Goal: Information Seeking & Learning: Learn about a topic

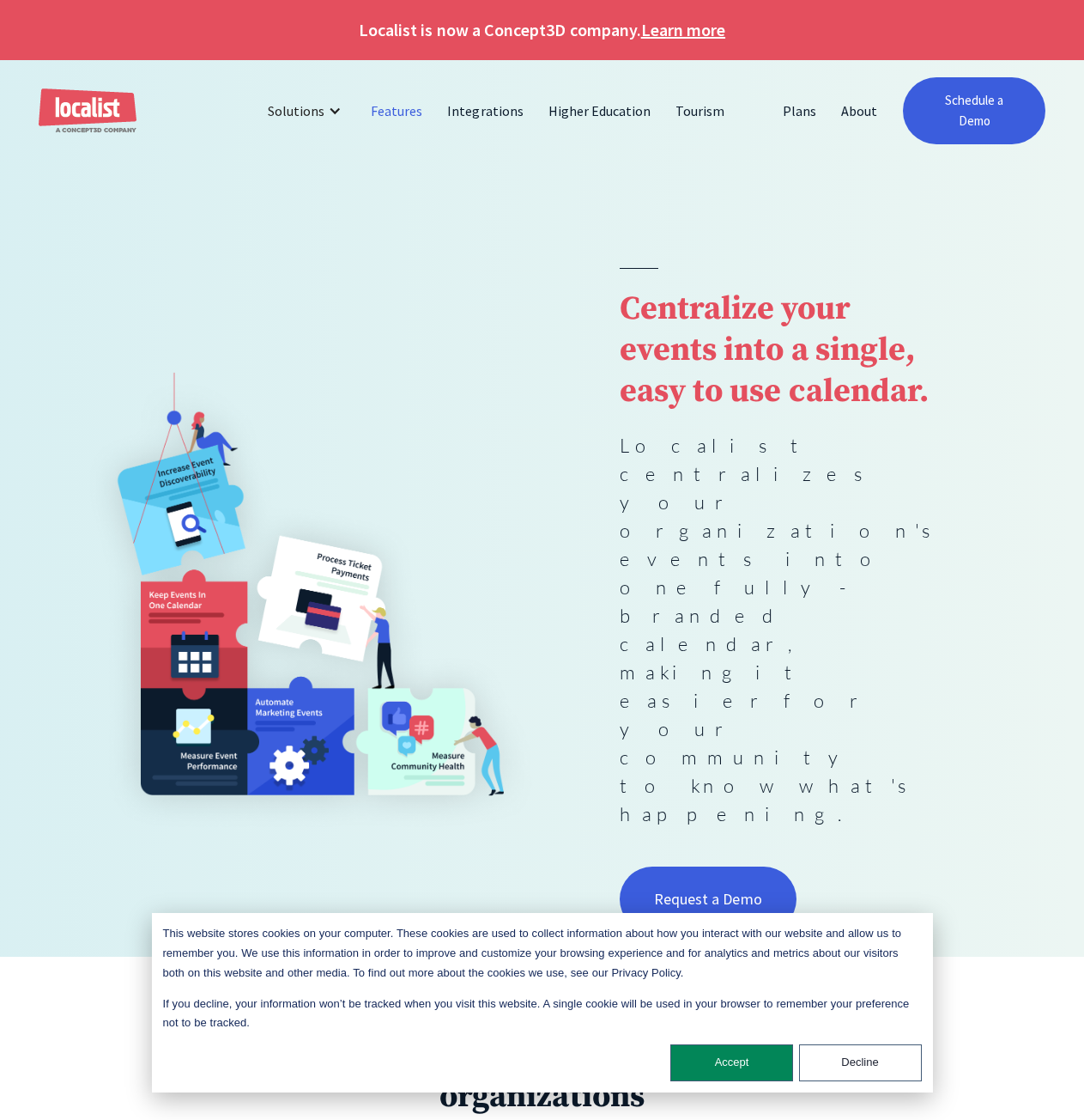
click at [394, 107] on link "Features" at bounding box center [397, 110] width 77 height 41
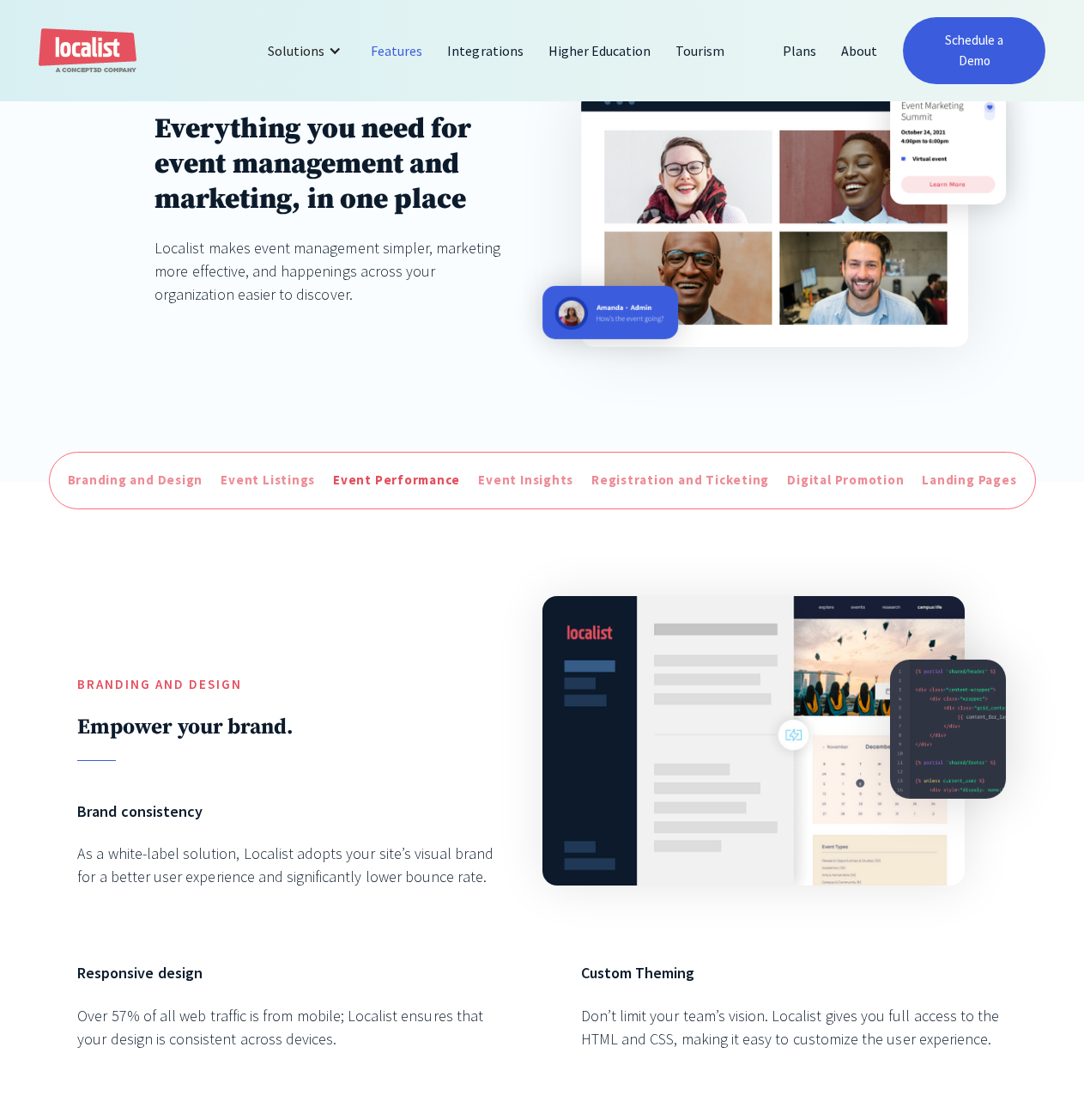
scroll to position [258, 0]
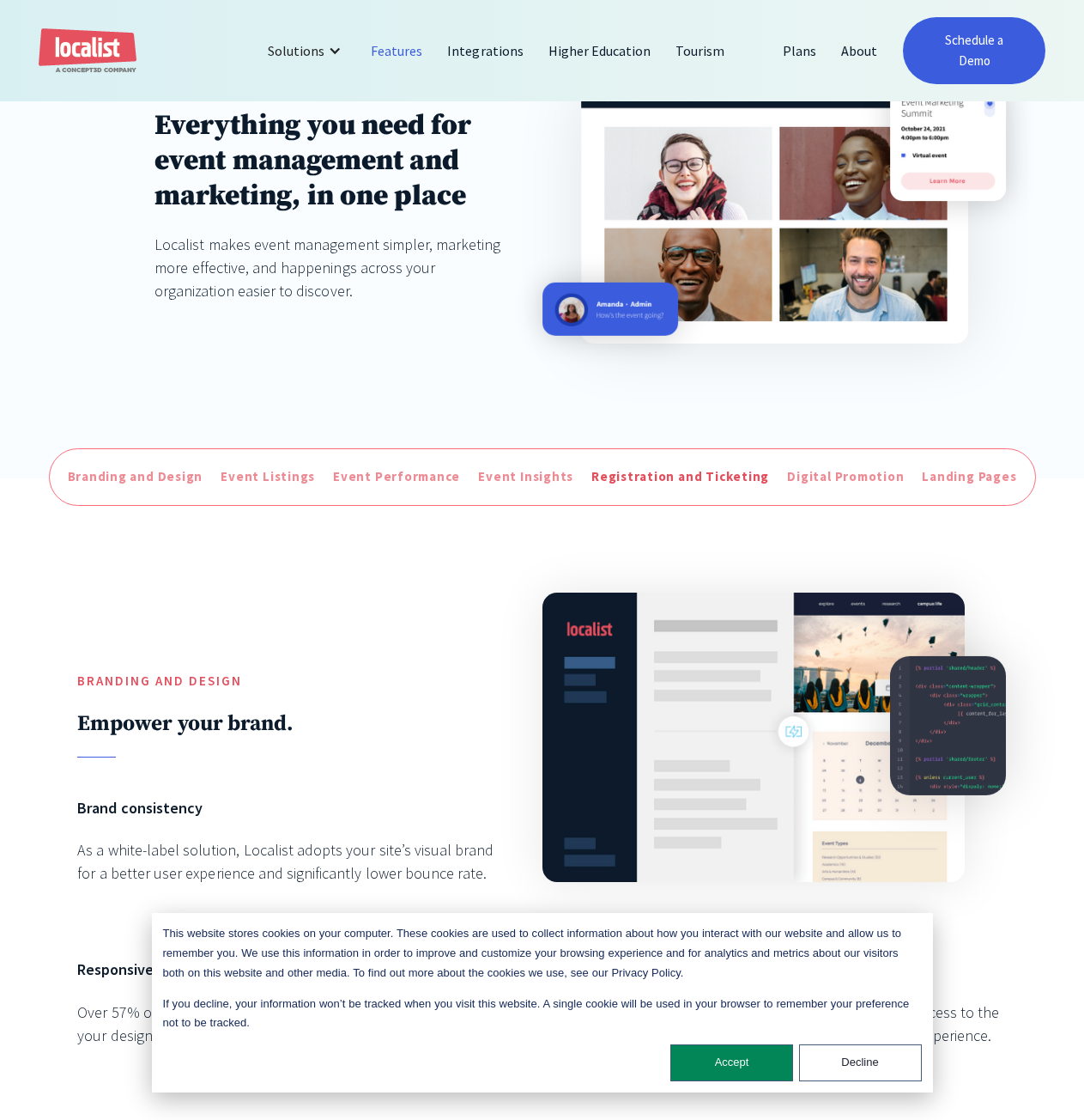
click at [691, 484] on div "Registration and Ticketing" at bounding box center [681, 477] width 178 height 20
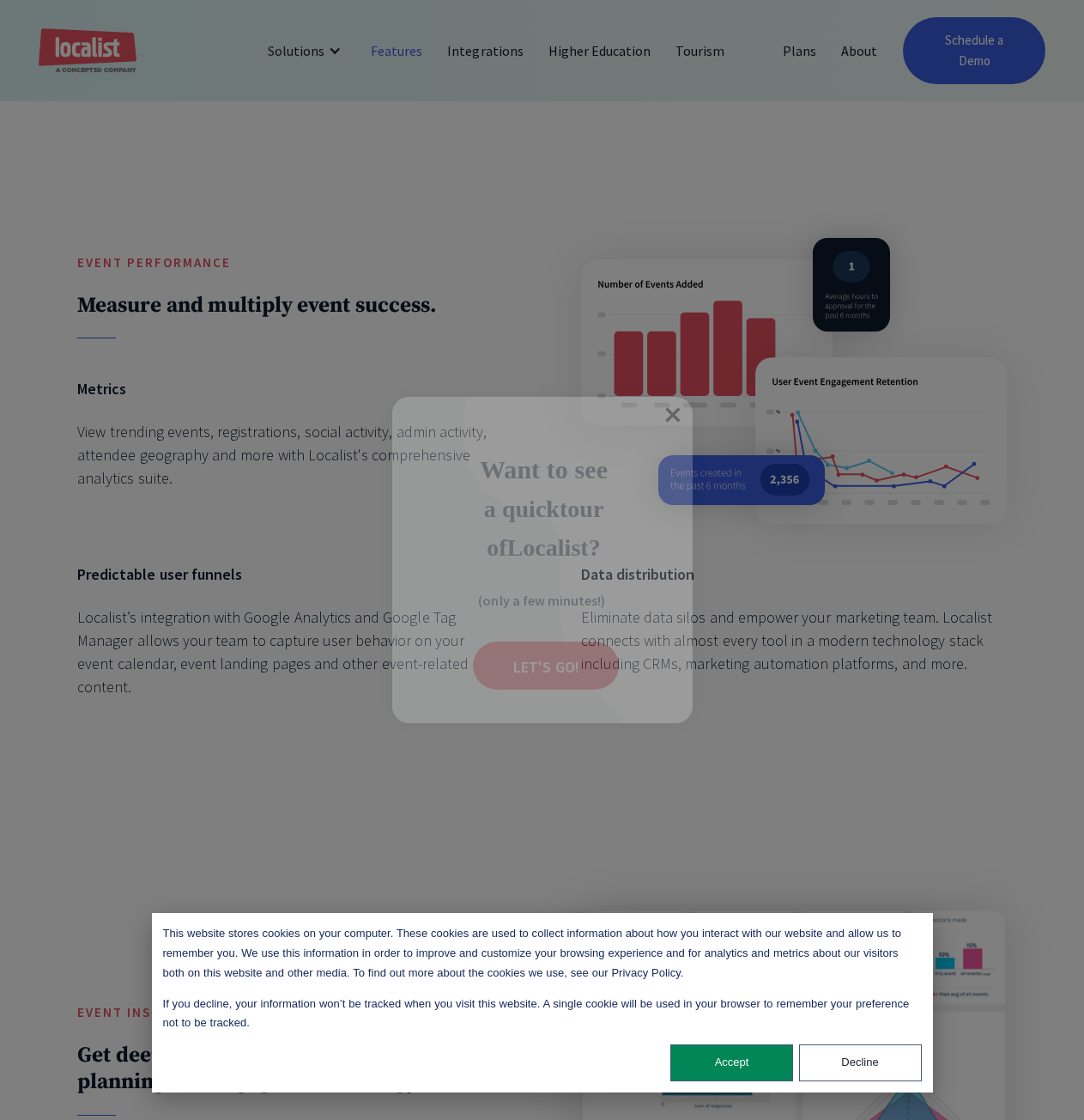
scroll to position [2186, 0]
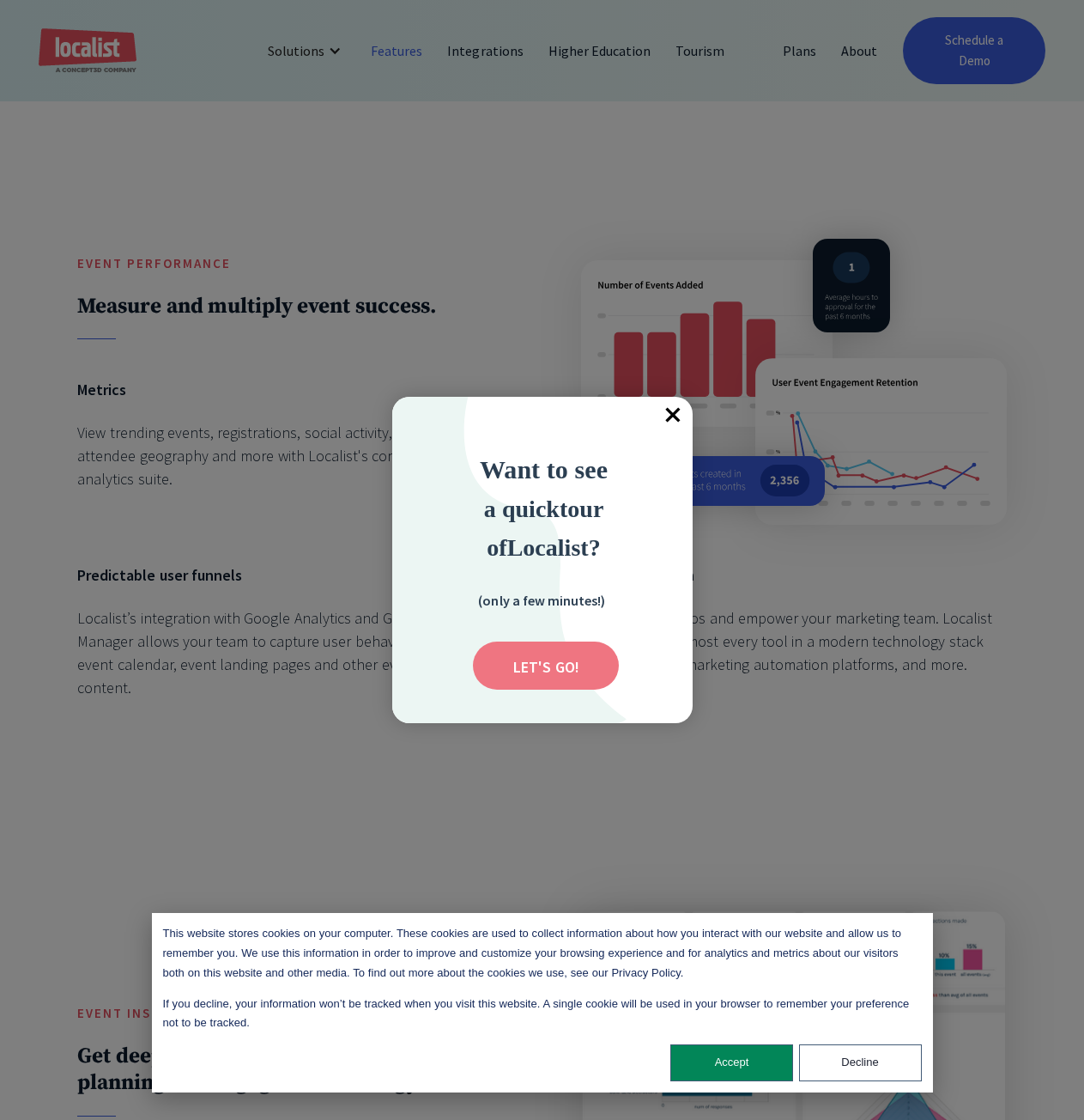
click at [573, 666] on input "Submit" at bounding box center [545, 665] width 146 height 48
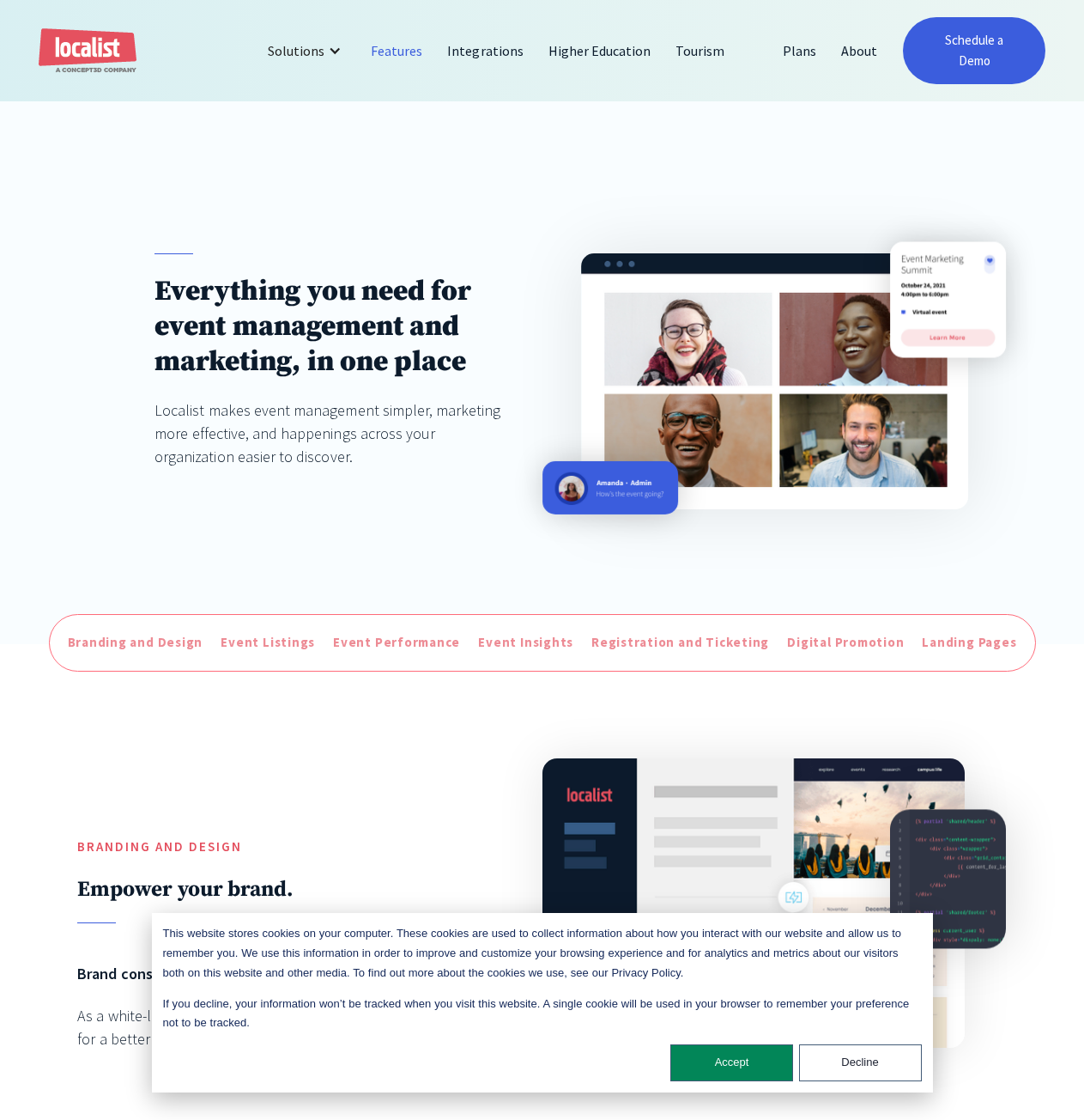
scroll to position [0, 0]
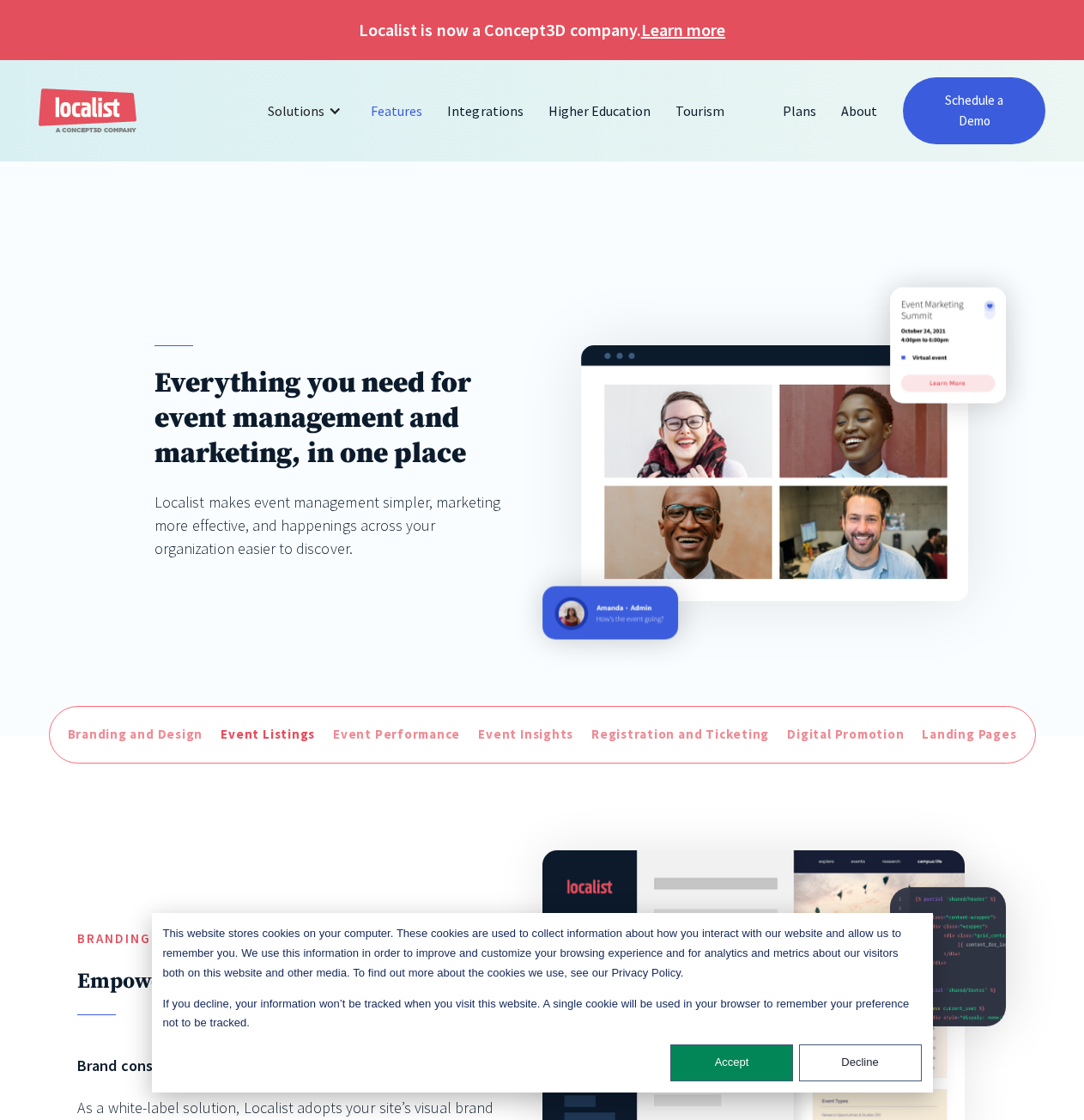
click at [283, 745] on div "Event Listings" at bounding box center [268, 734] width 94 height 20
click at [840, 744] on div "Digital Promotion" at bounding box center [846, 734] width 117 height 20
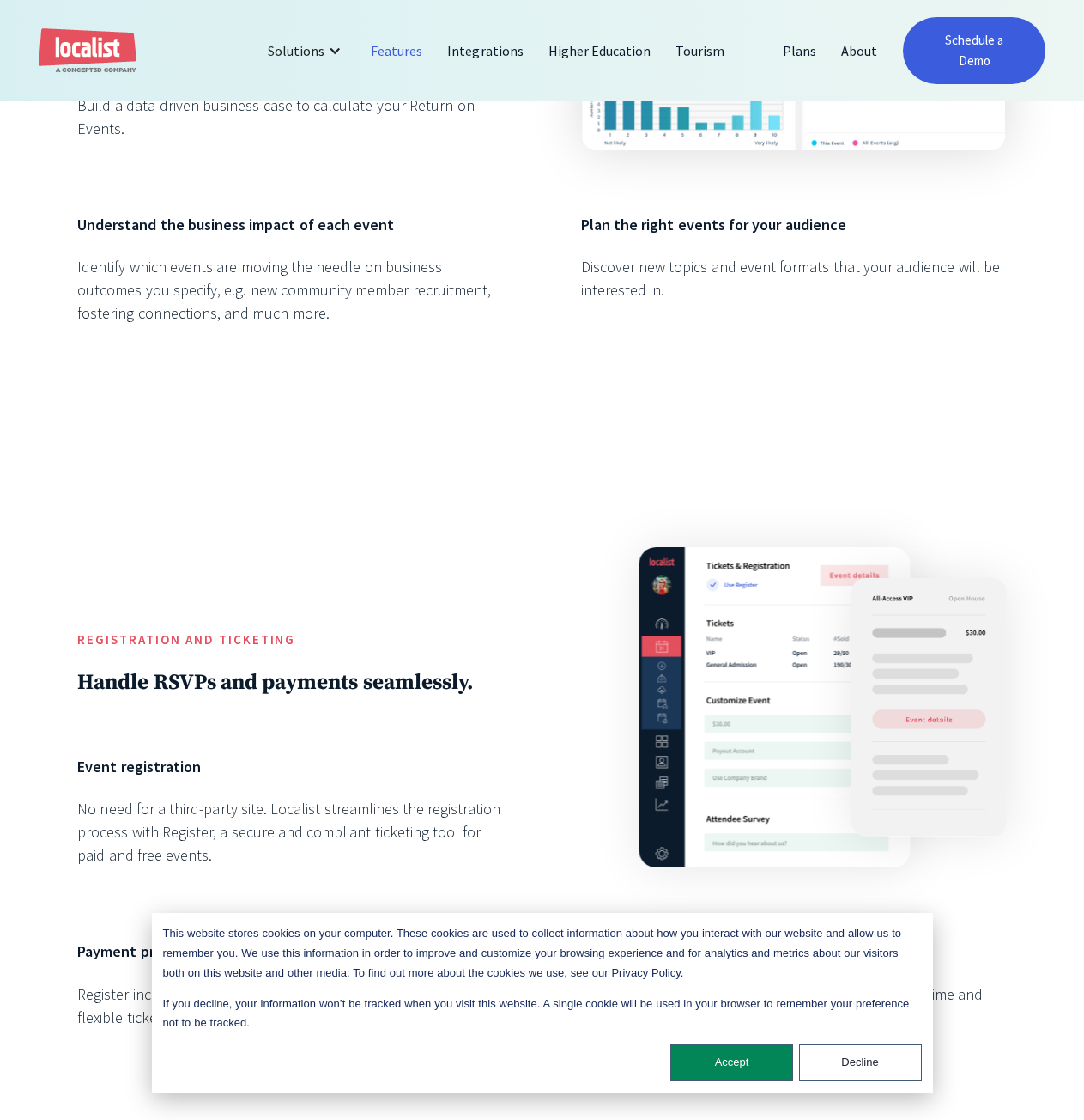
scroll to position [3324, 0]
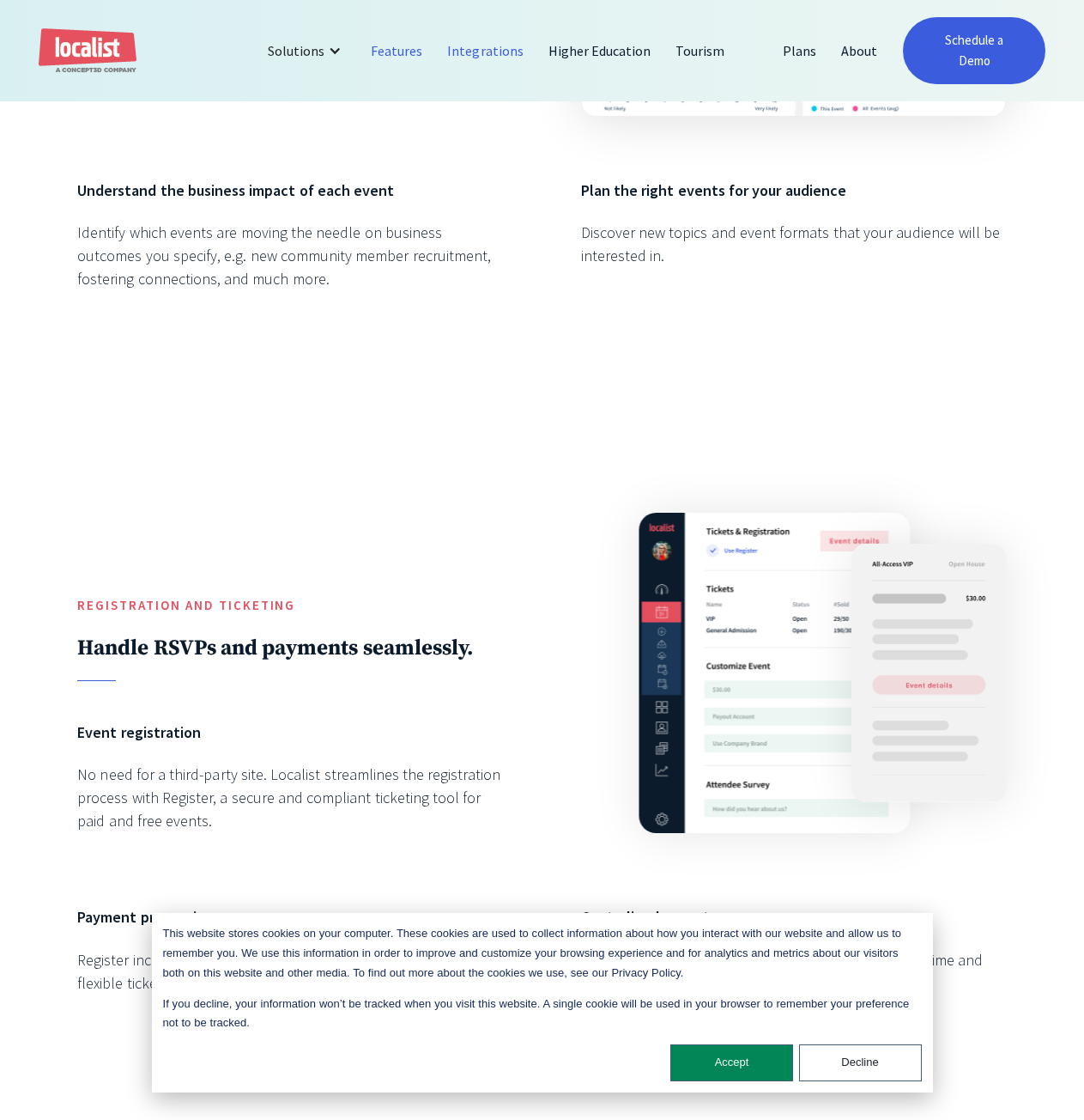
click at [489, 66] on link "Integrations" at bounding box center [485, 50] width 100 height 41
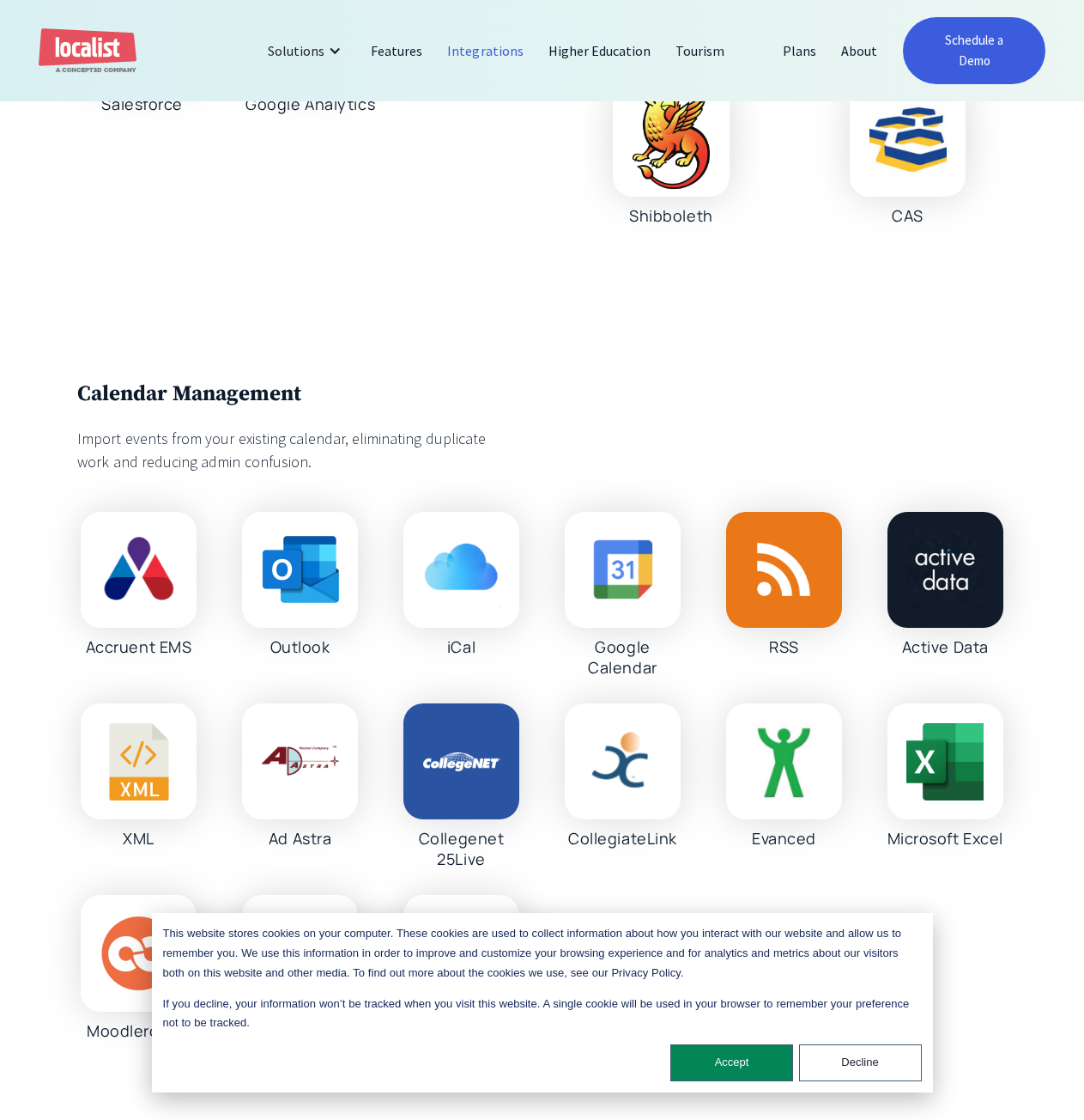
scroll to position [2748, 0]
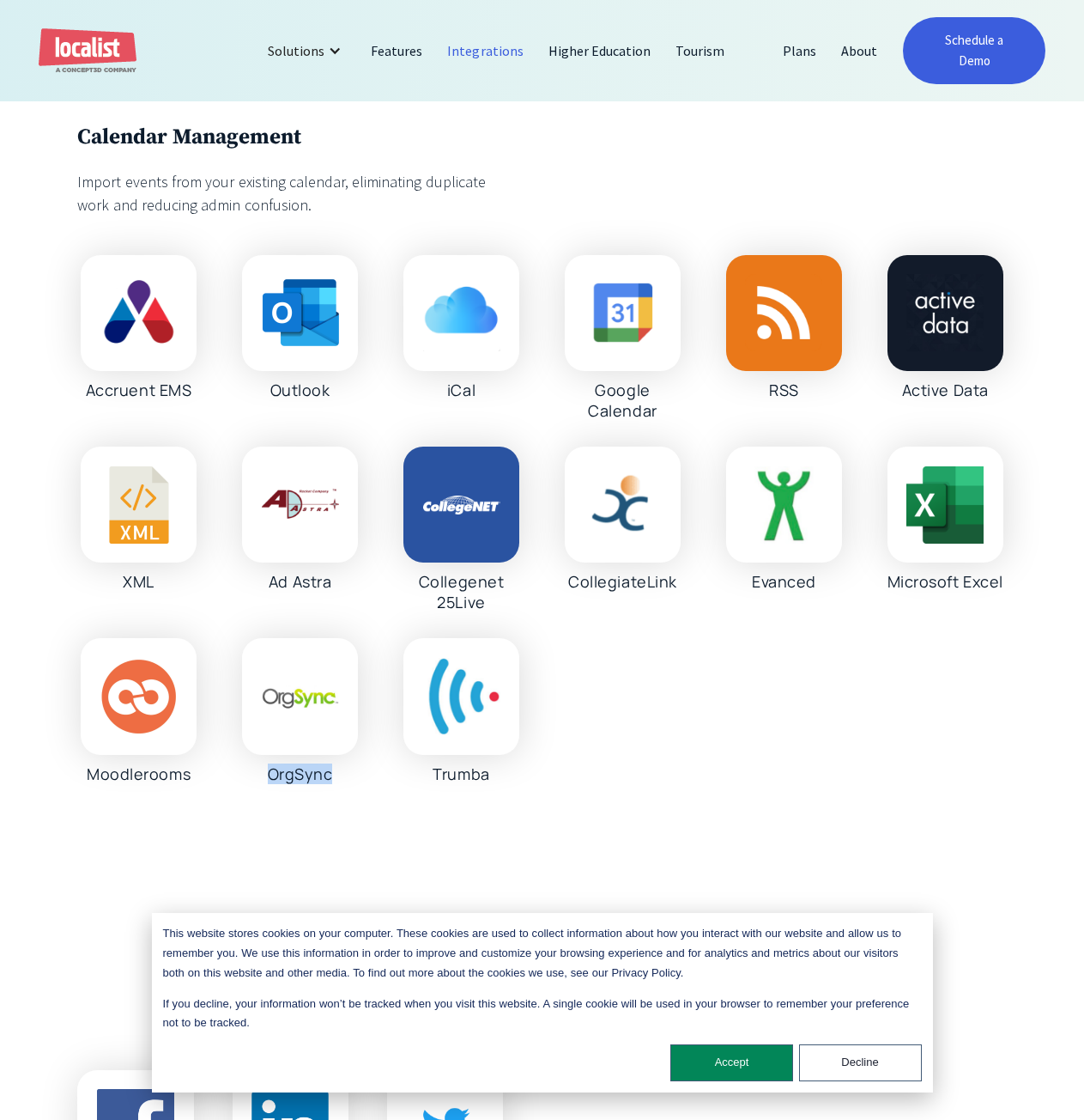
drag, startPoint x: 348, startPoint y: 776, endPoint x: 262, endPoint y: 775, distance: 86.0
click at [262, 775] on div "OrgSync" at bounding box center [299, 711] width 123 height 145
click at [357, 786] on div "Calendar Management Import events from your existing calendar, eliminating dupl…" at bounding box center [542, 454] width 1084 height 815
drag, startPoint x: 341, startPoint y: 772, endPoint x: 253, endPoint y: 780, distance: 88.4
click at [253, 780] on div "OrgSync" at bounding box center [299, 711] width 123 height 145
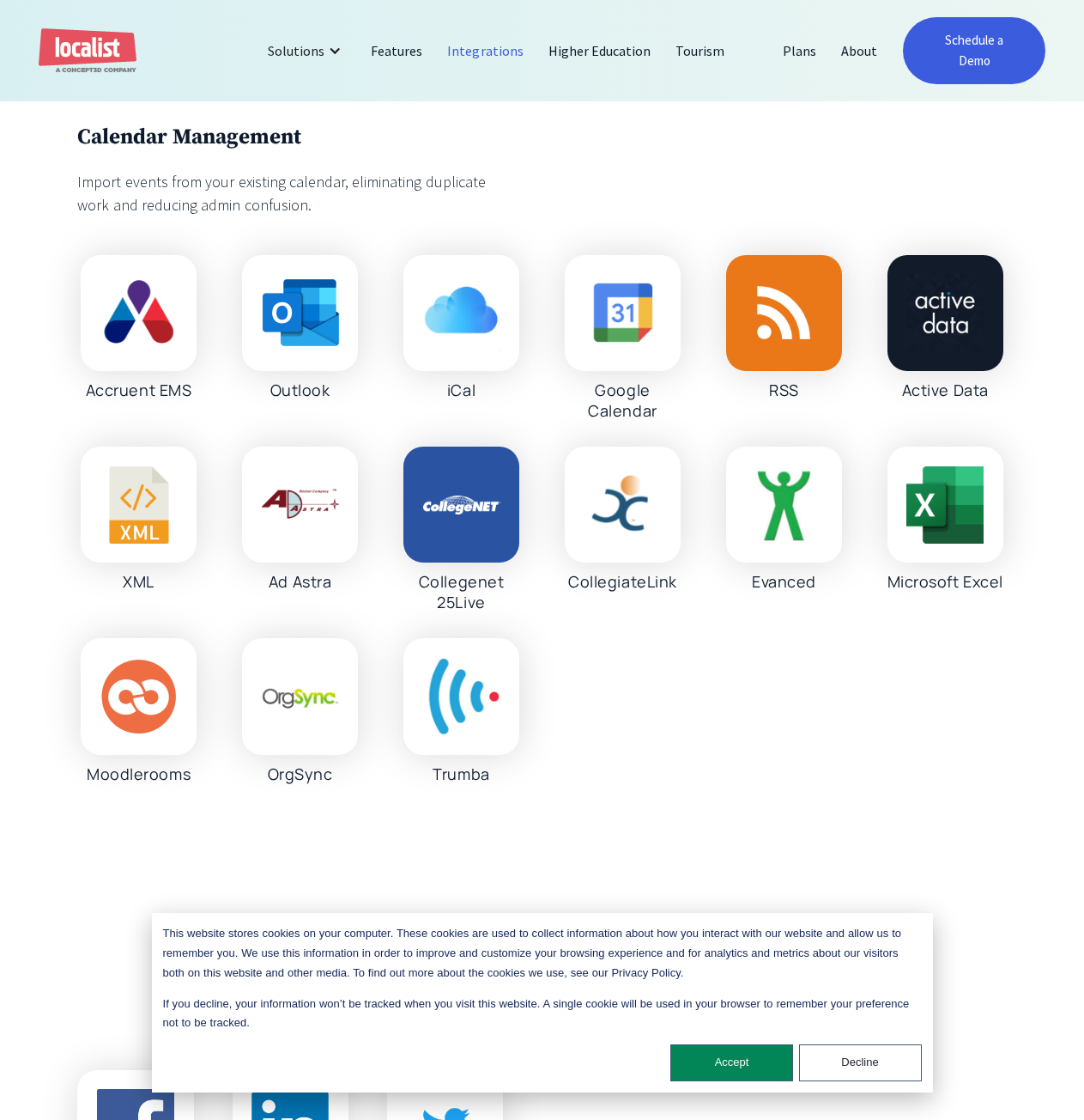
click at [340, 796] on div "Calendar Management Import events from your existing calendar, eliminating dupl…" at bounding box center [542, 454] width 1084 height 815
click at [401, 58] on link "Features" at bounding box center [397, 50] width 77 height 41
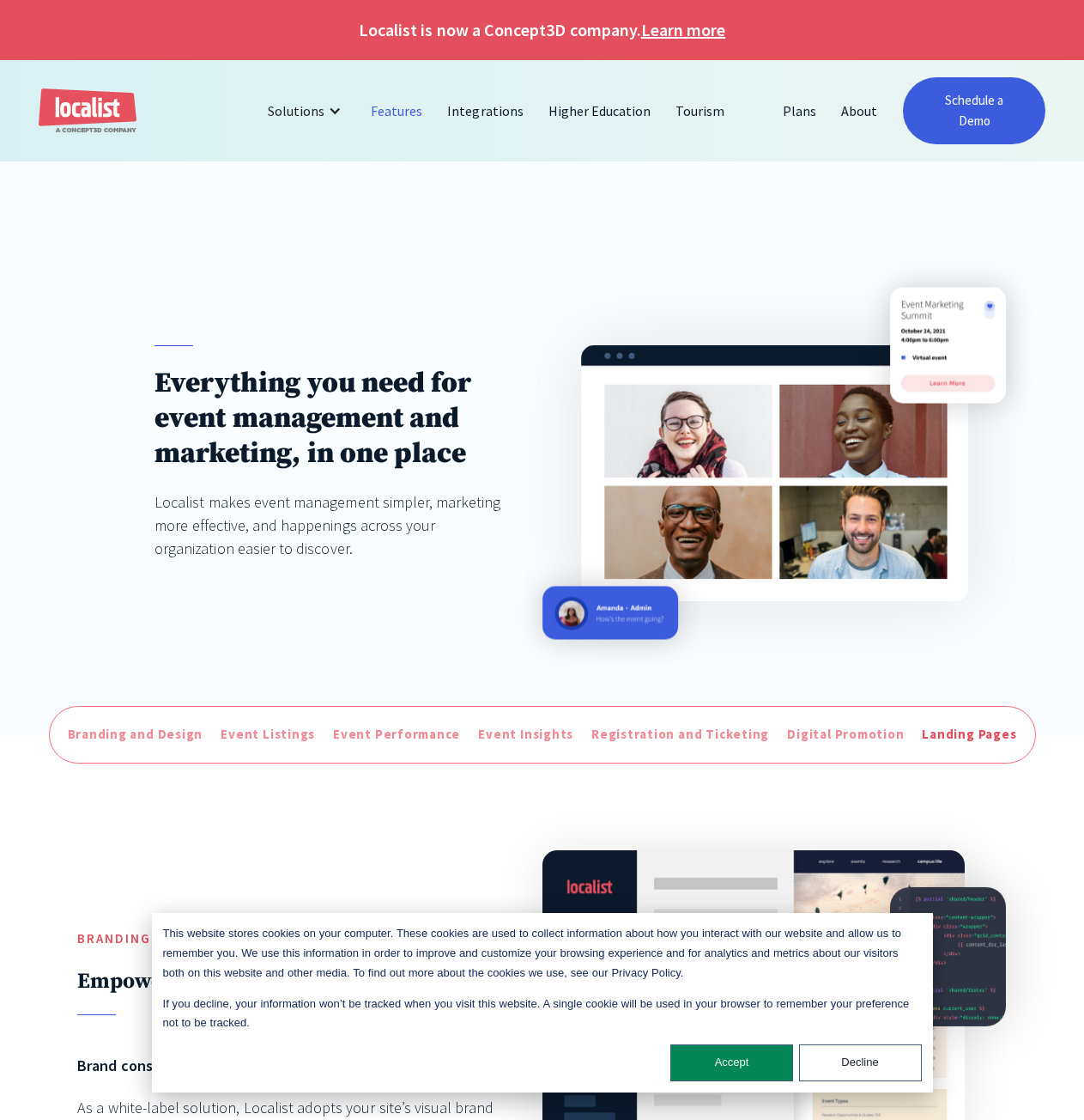
click at [950, 745] on div "Landing Pages" at bounding box center [970, 734] width 94 height 20
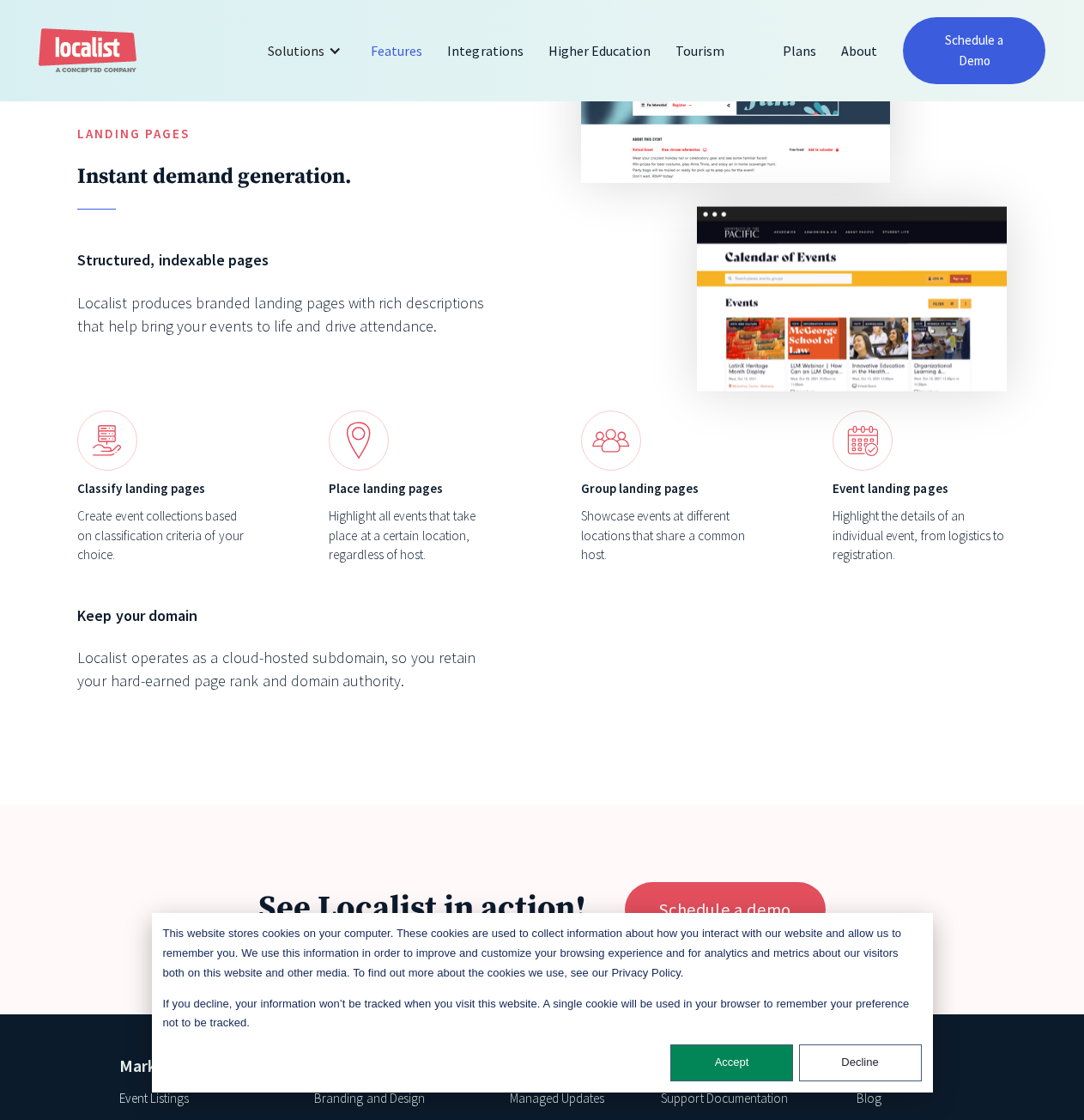
scroll to position [5399, 0]
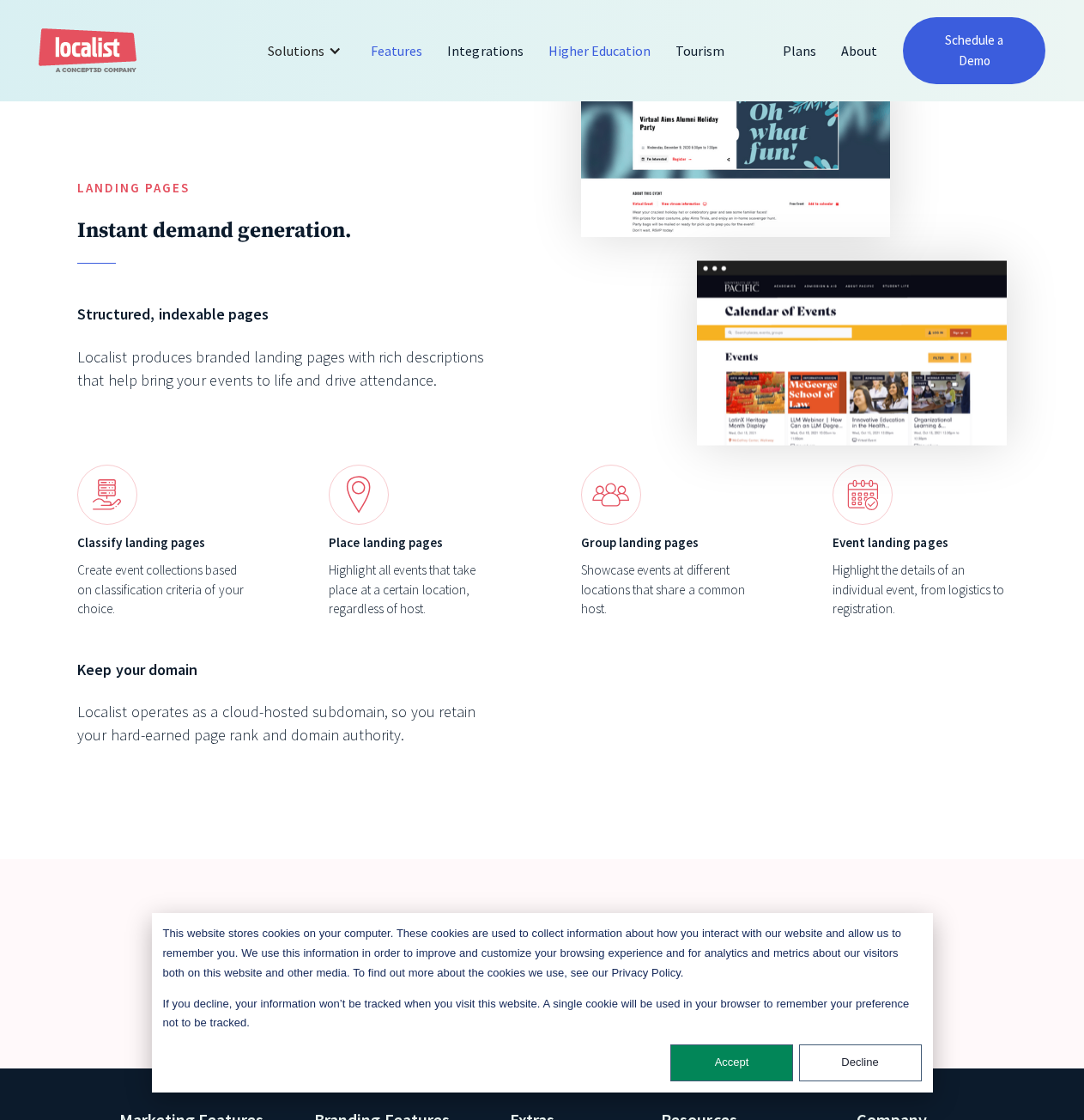
click at [640, 56] on link "Higher Education" at bounding box center [600, 50] width 128 height 41
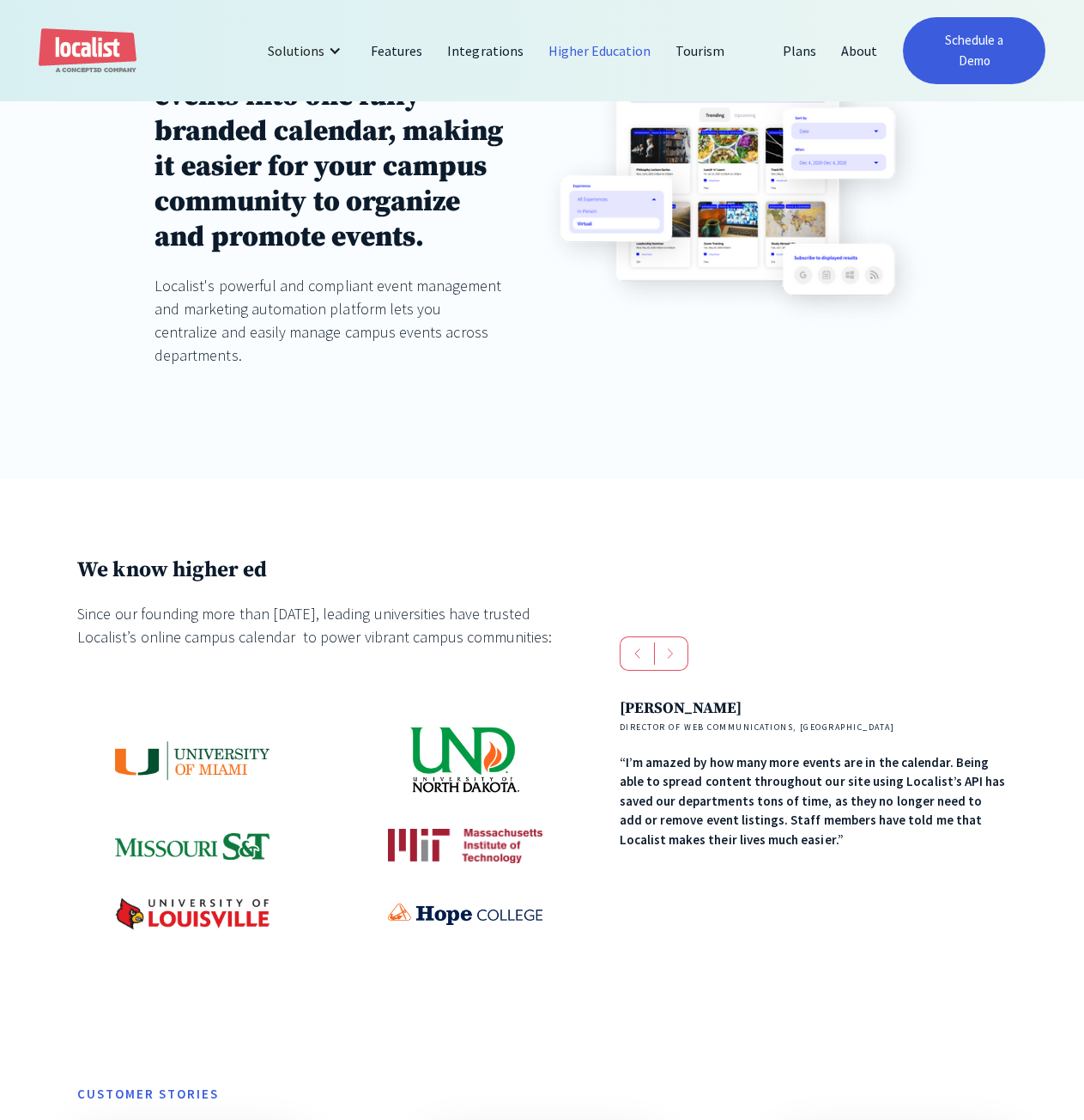
scroll to position [687, 0]
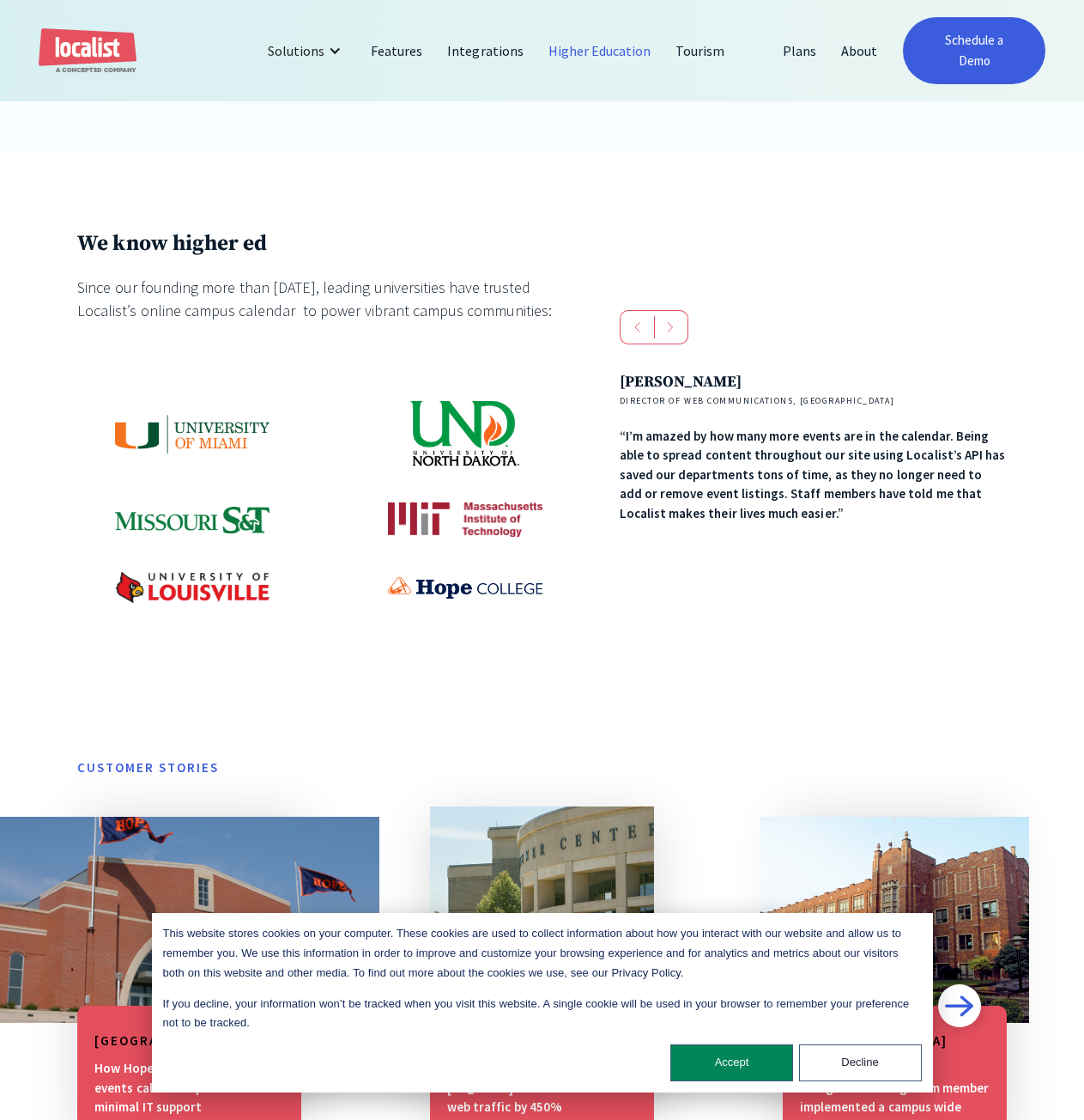
click at [217, 571] on img at bounding box center [192, 587] width 154 height 31
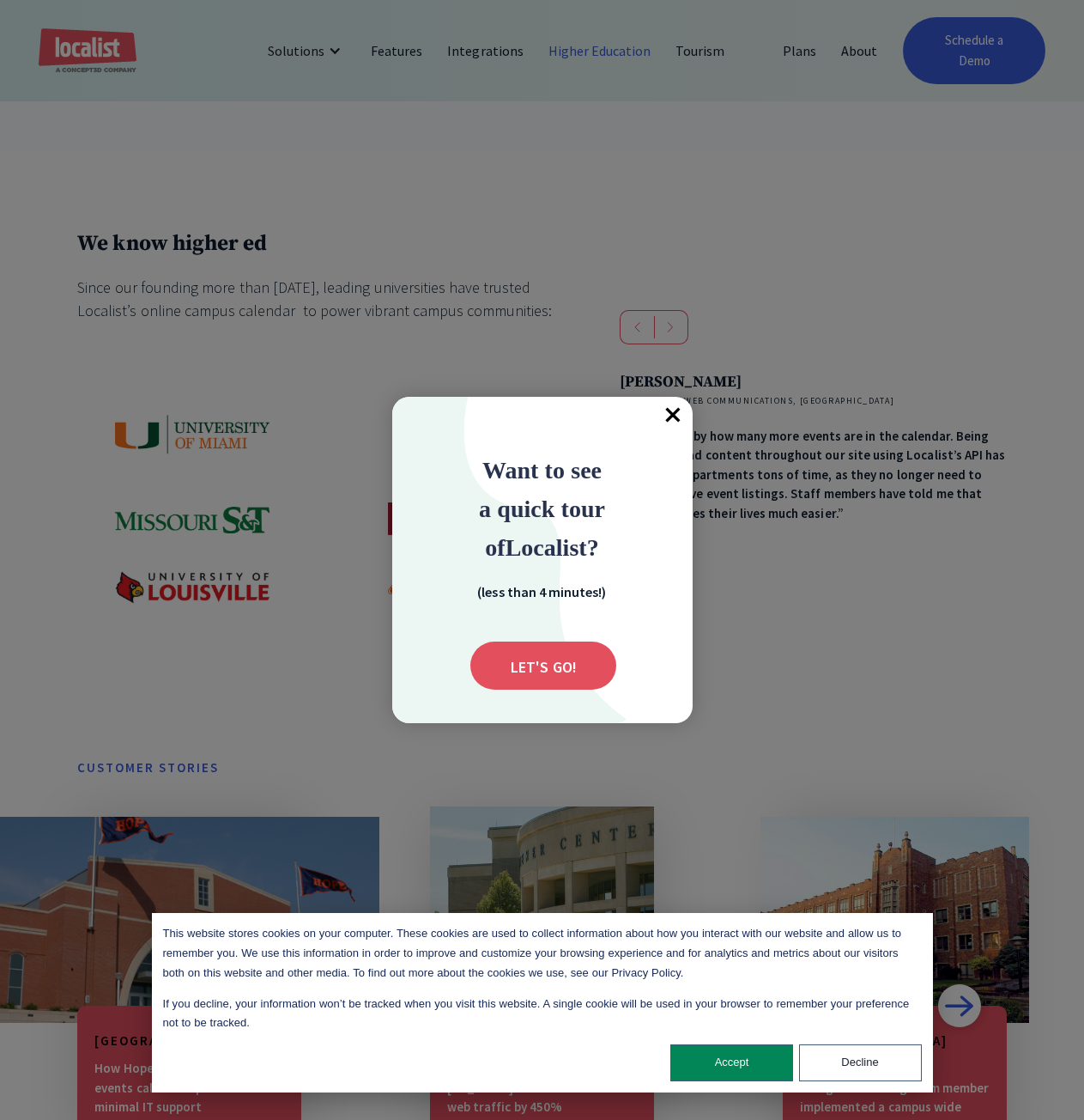
click at [580, 220] on div at bounding box center [542, 560] width 1084 height 1120
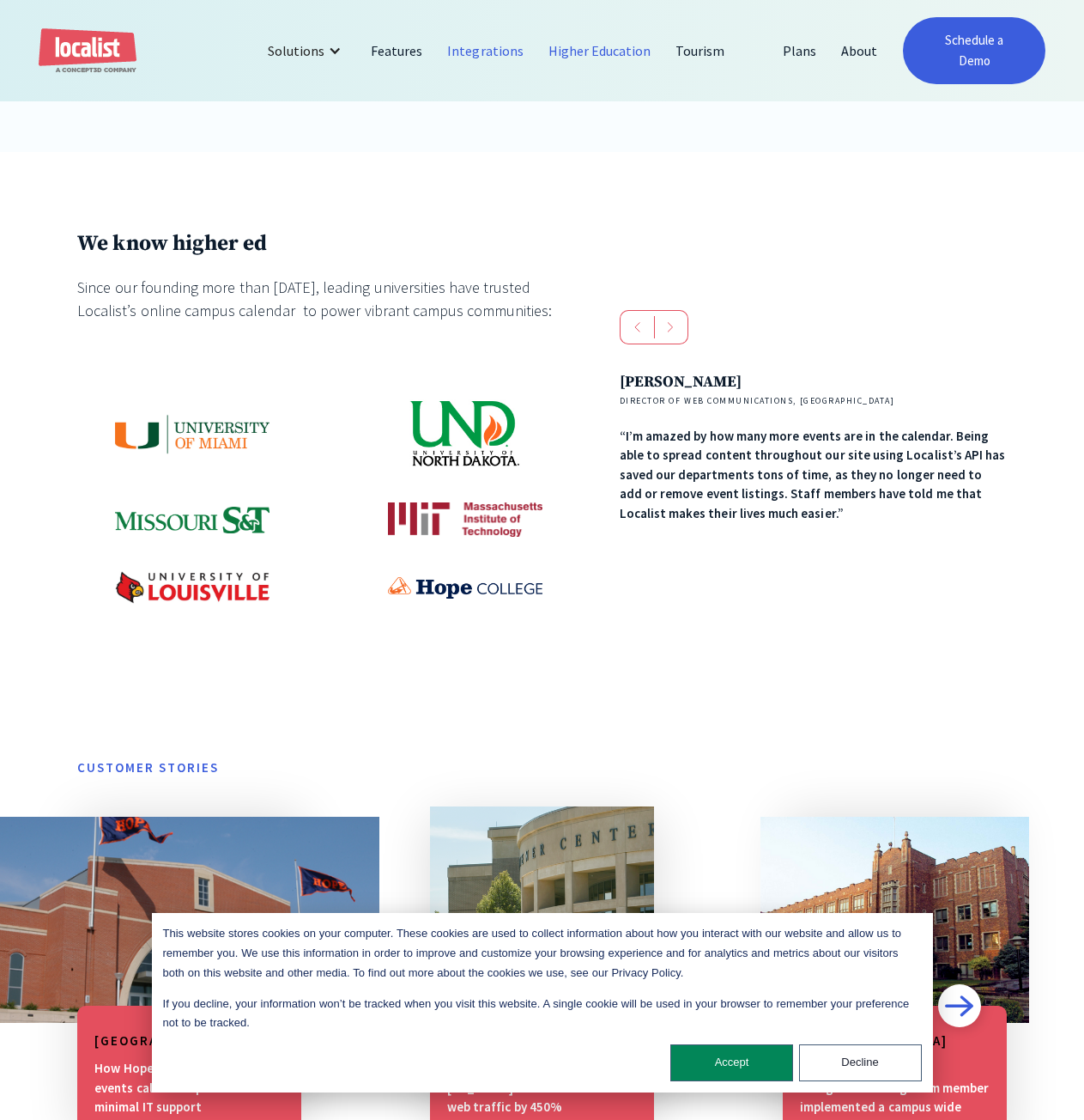
click at [491, 41] on link "Integrations" at bounding box center [485, 50] width 100 height 41
